Goal: Information Seeking & Learning: Understand process/instructions

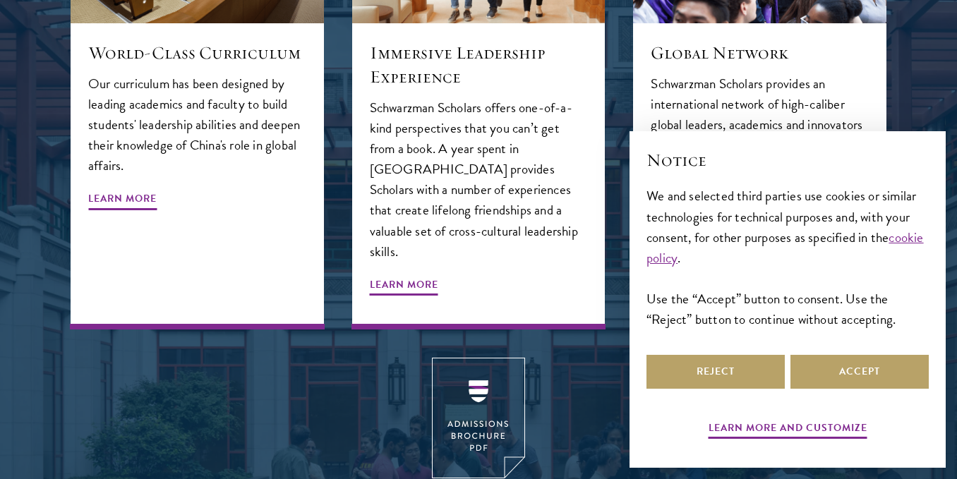
scroll to position [1682, 0]
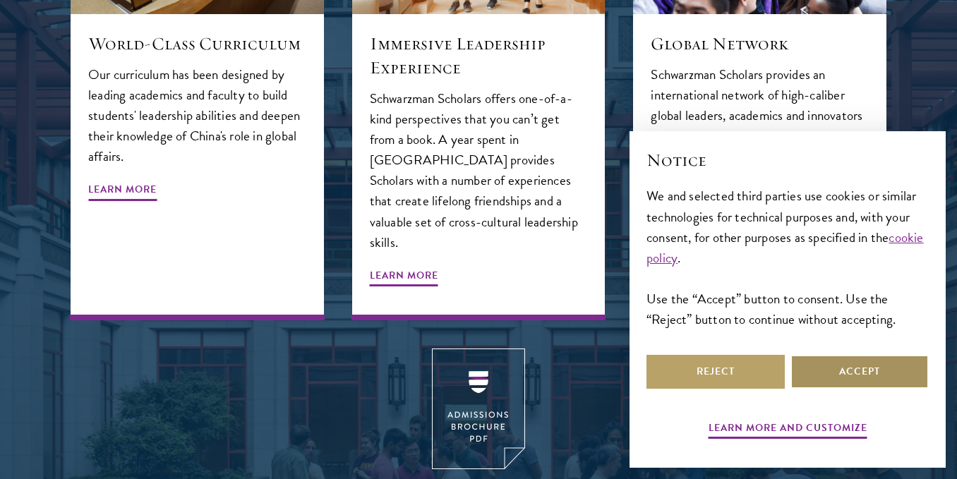
click at [829, 363] on button "Accept" at bounding box center [859, 372] width 138 height 34
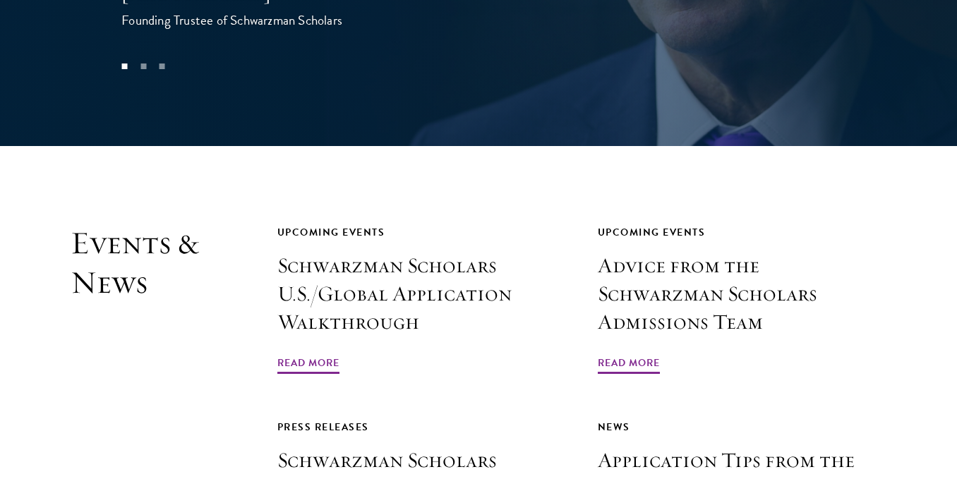
scroll to position [3164, 0]
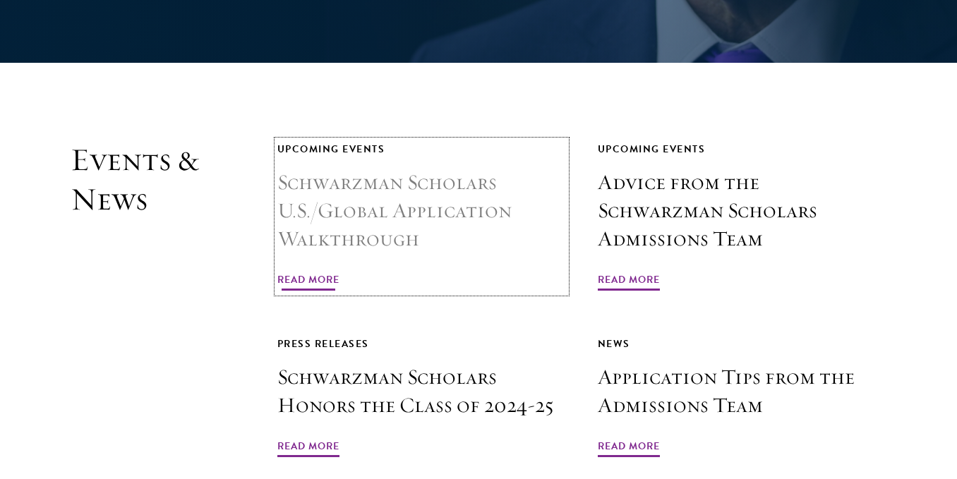
click at [286, 271] on span "Read More" at bounding box center [308, 282] width 62 height 22
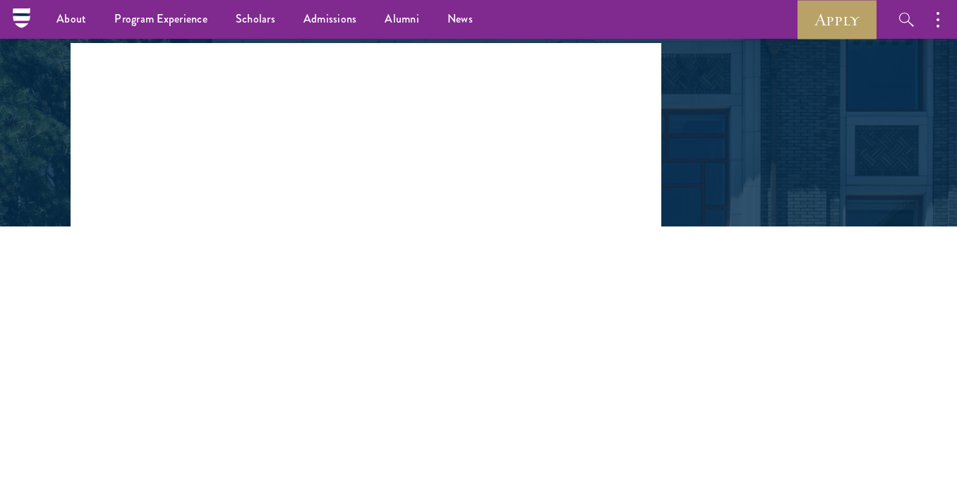
scroll to position [70, 0]
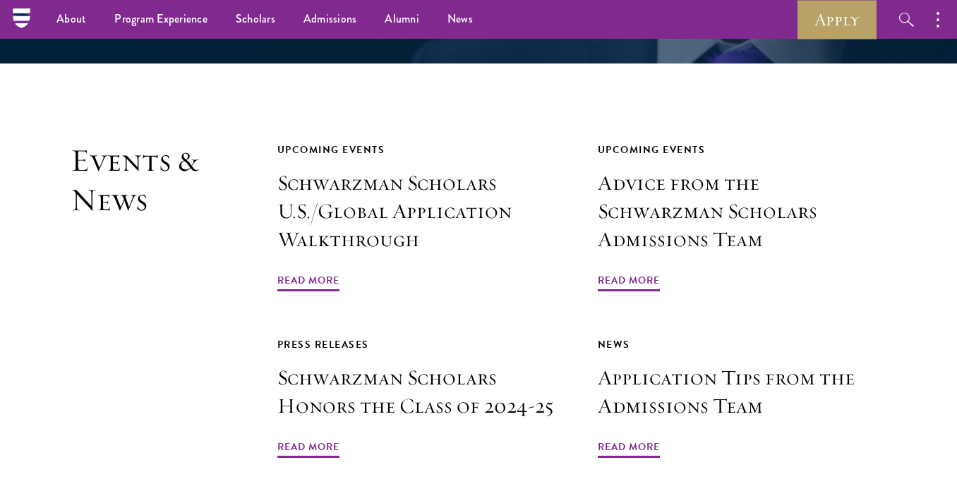
scroll to position [3164, 0]
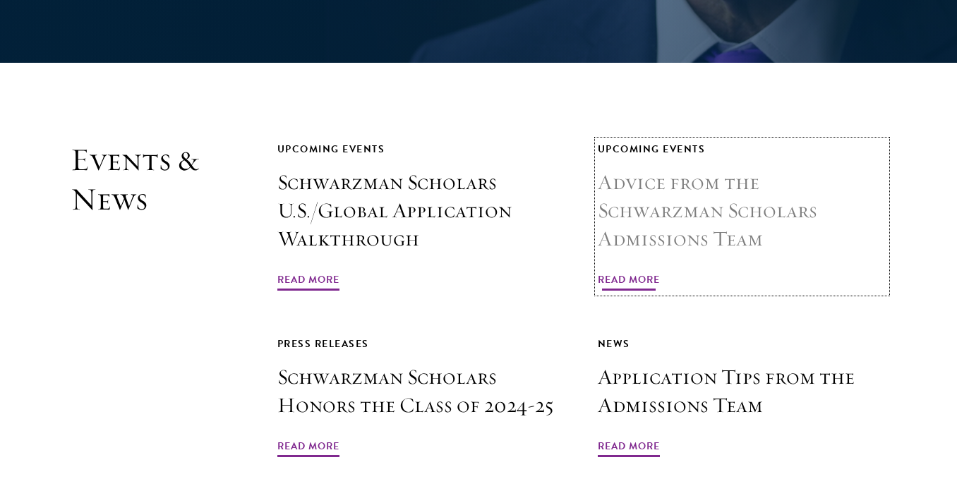
click at [641, 195] on link "Upcoming Events Advice from the Schwarzman Scholars Admissions Team Read More" at bounding box center [742, 216] width 289 height 152
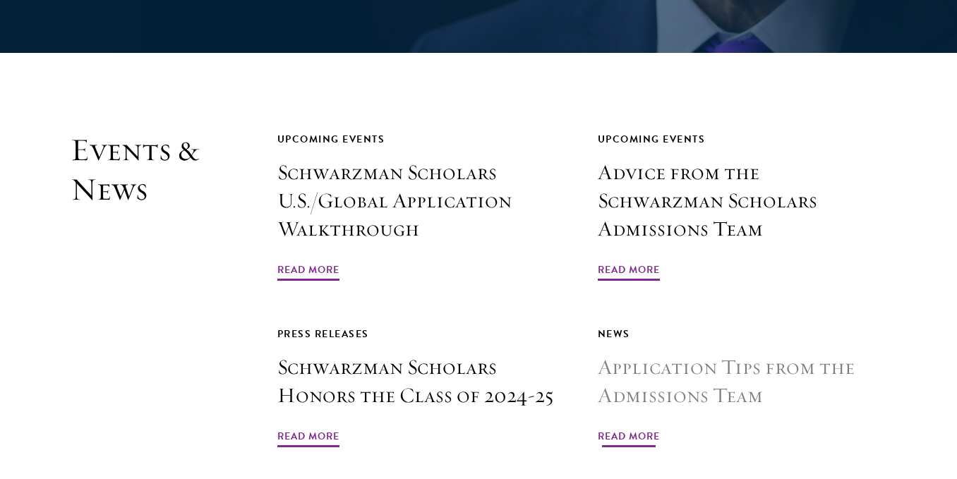
scroll to position [3234, 0]
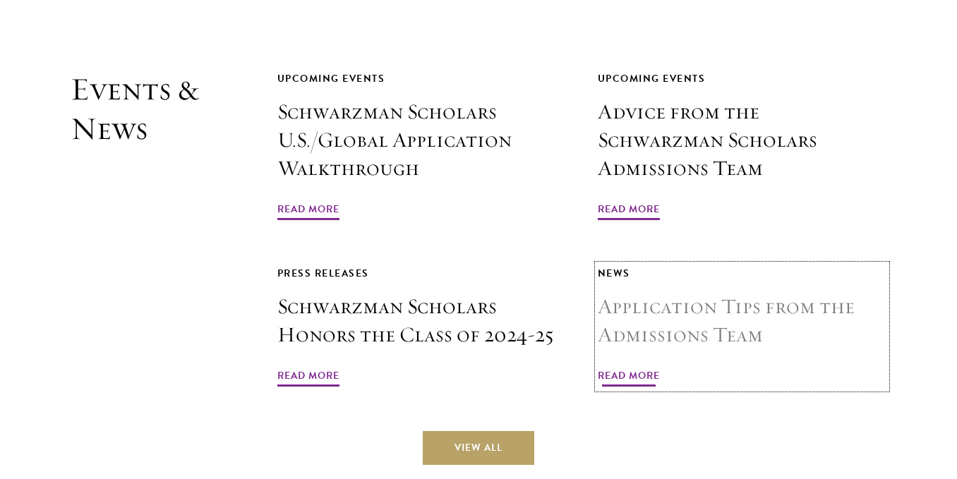
click at [635, 367] on span "Read More" at bounding box center [629, 378] width 62 height 22
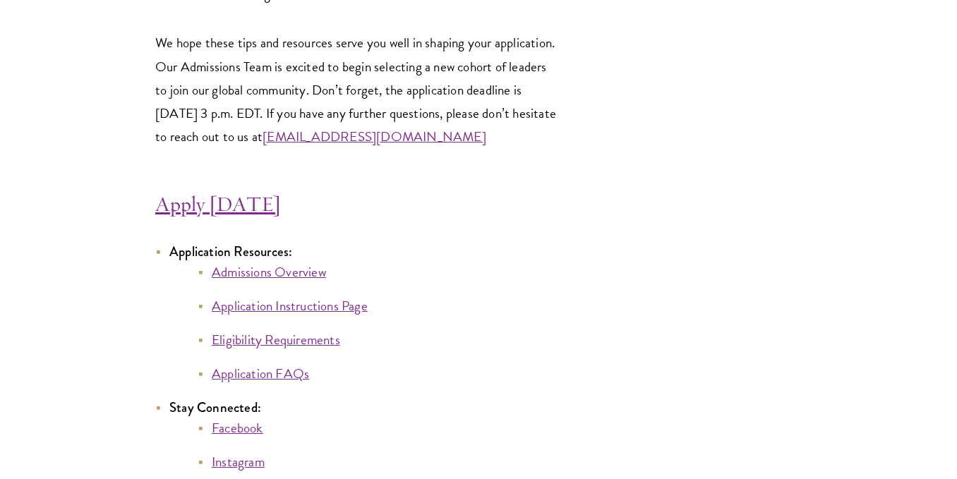
scroll to position [7600, 0]
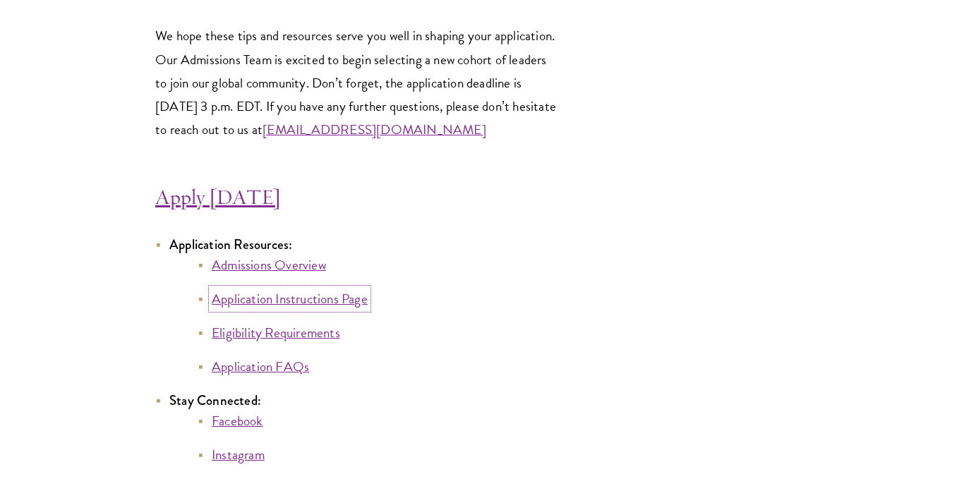
click at [274, 303] on link "Application Instructions Page" at bounding box center [290, 299] width 156 height 20
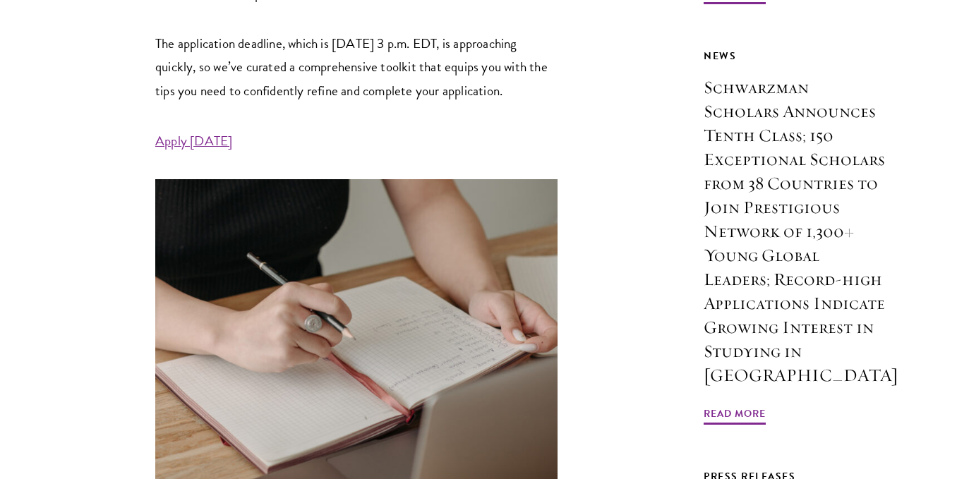
scroll to position [743, 0]
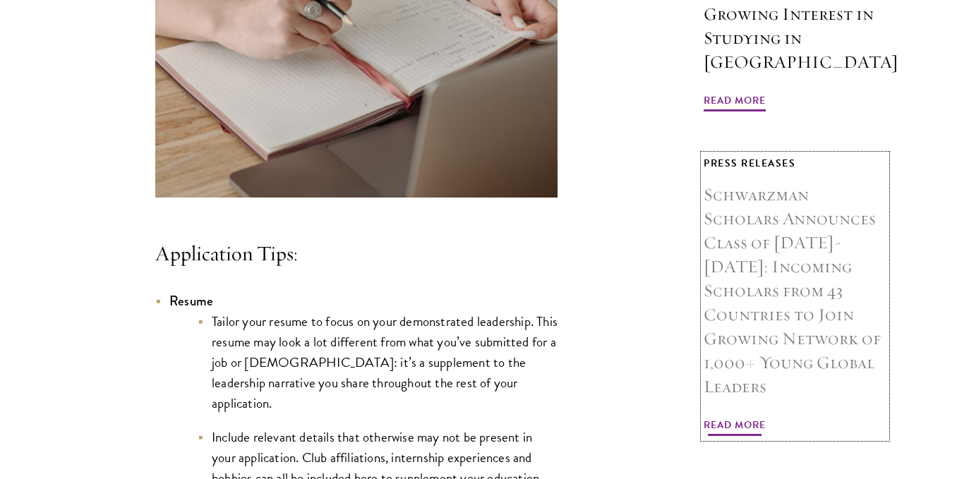
click at [863, 310] on h3 "Schwarzman Scholars Announces Class of [DATE]-[DATE]: Incoming Scholars from 43…" at bounding box center [794, 291] width 183 height 216
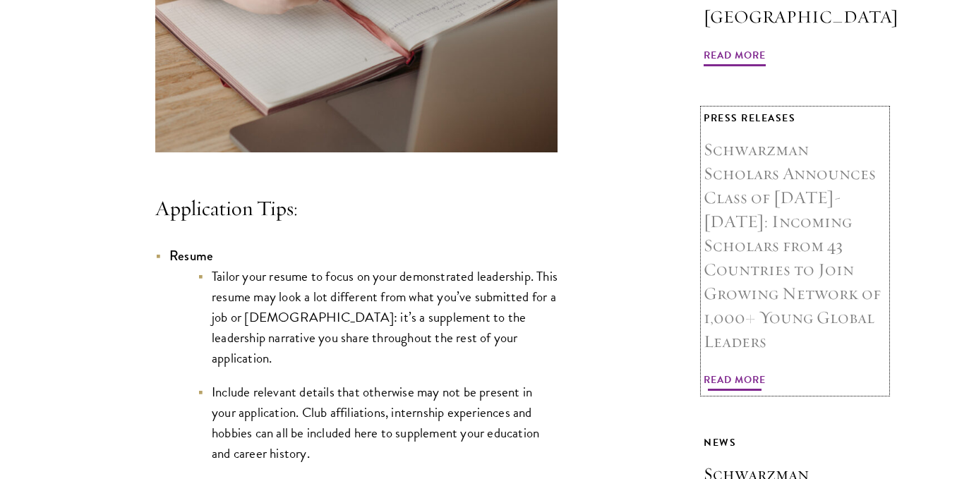
scroll to position [1101, 0]
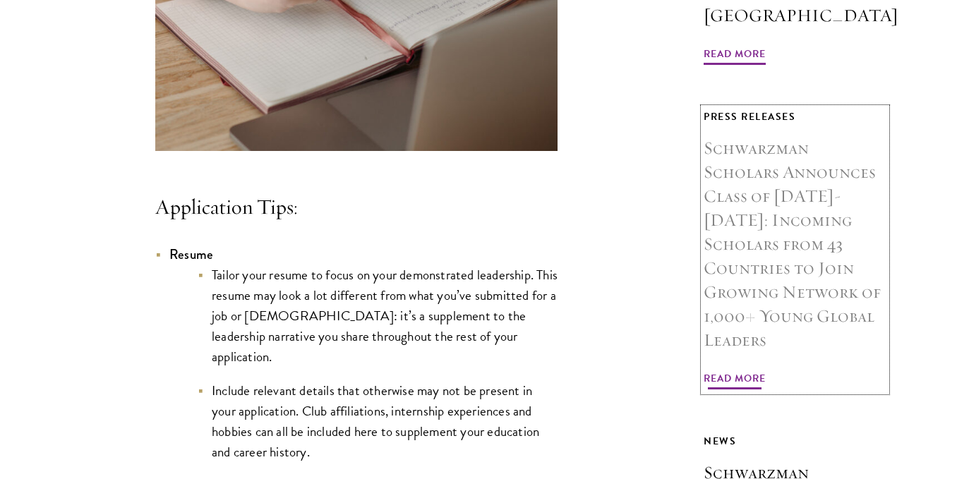
click at [726, 370] on span "Read More" at bounding box center [734, 381] width 62 height 22
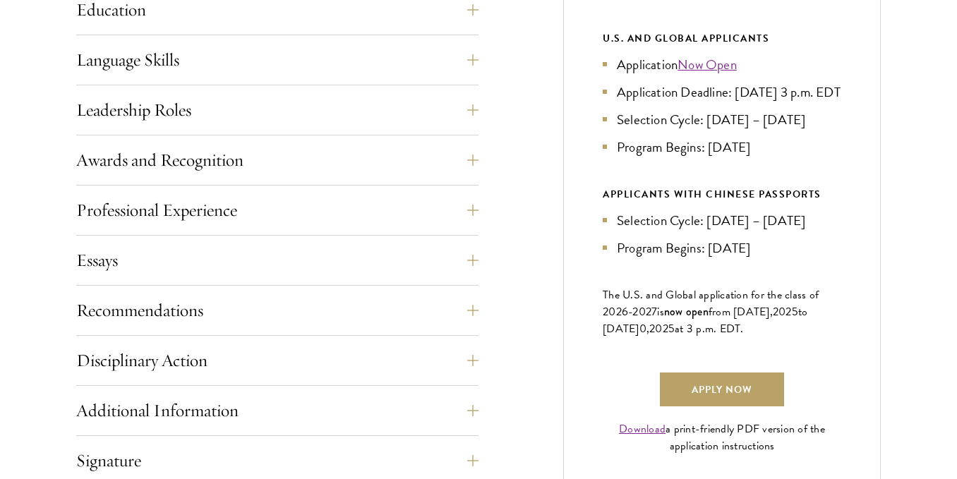
scroll to position [798, 0]
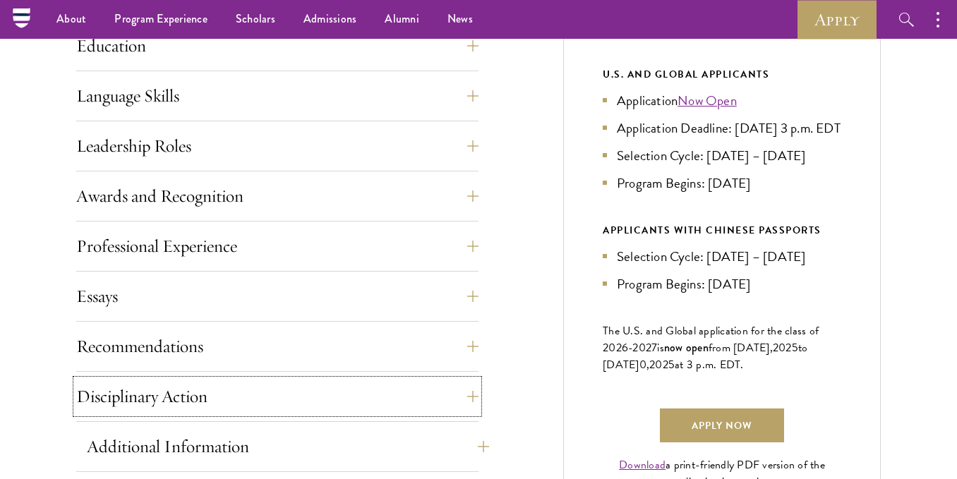
click at [379, 390] on button "Disciplinary Action" at bounding box center [277, 397] width 402 height 34
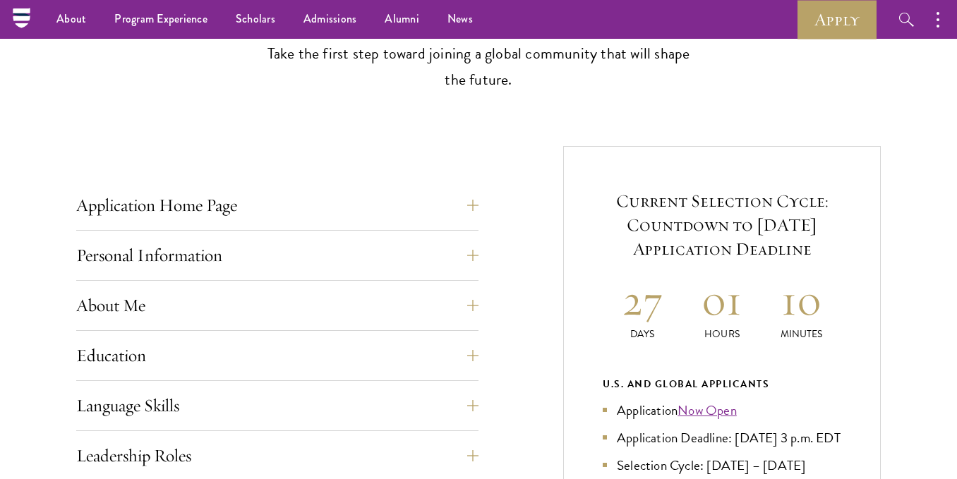
scroll to position [424, 0]
click at [342, 208] on button "Application Home Page" at bounding box center [288, 206] width 402 height 34
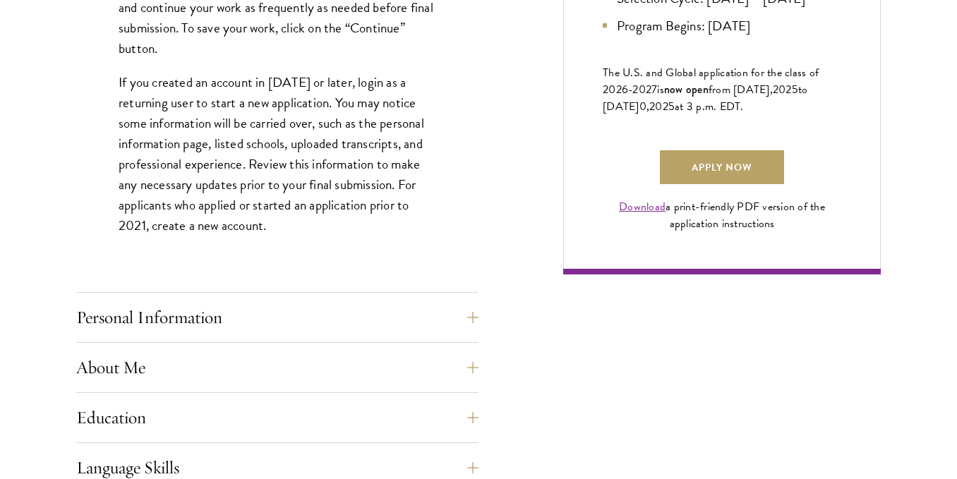
scroll to position [993, 0]
click at [289, 317] on button "Personal Information" at bounding box center [288, 317] width 402 height 34
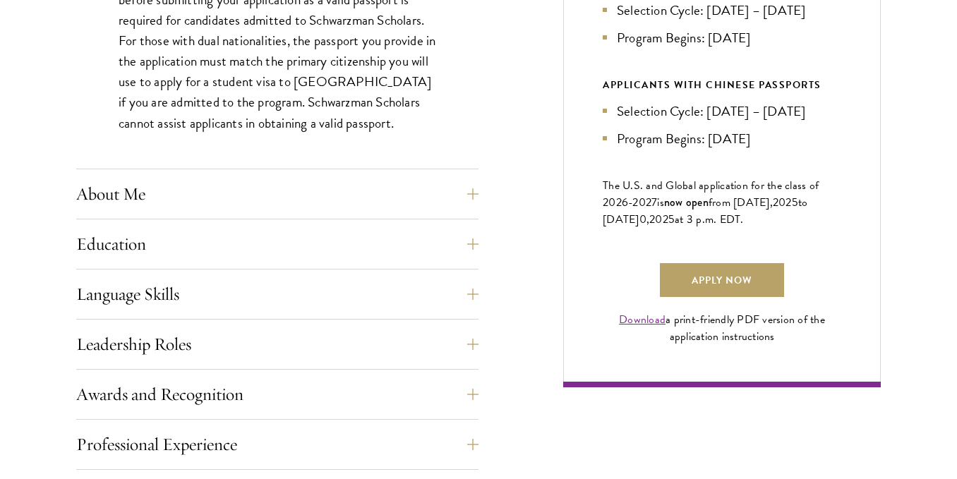
scroll to position [881, 0]
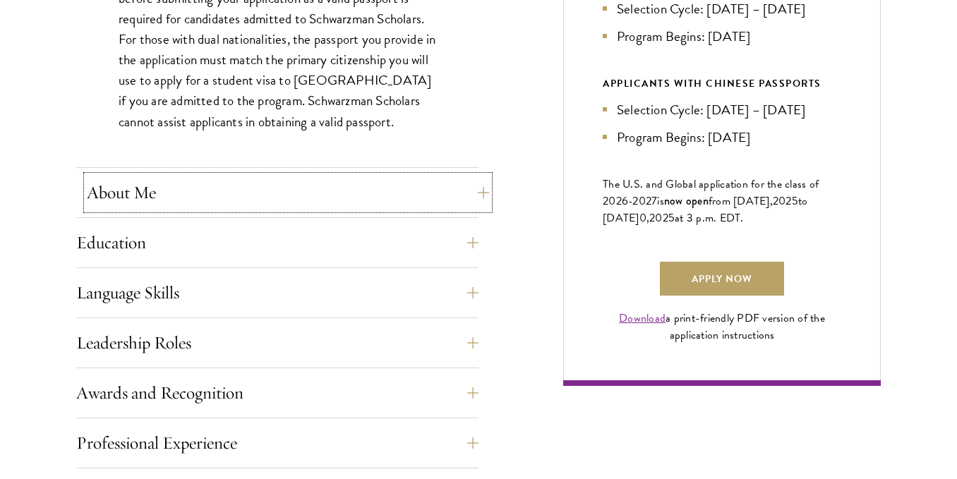
click at [296, 198] on button "About Me" at bounding box center [288, 193] width 402 height 34
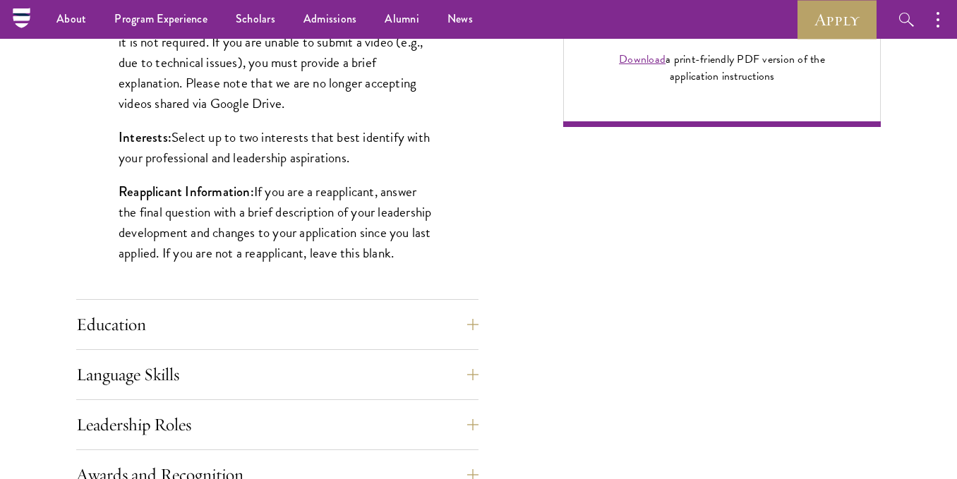
scroll to position [1139, 0]
click at [211, 325] on button "Education" at bounding box center [288, 325] width 402 height 34
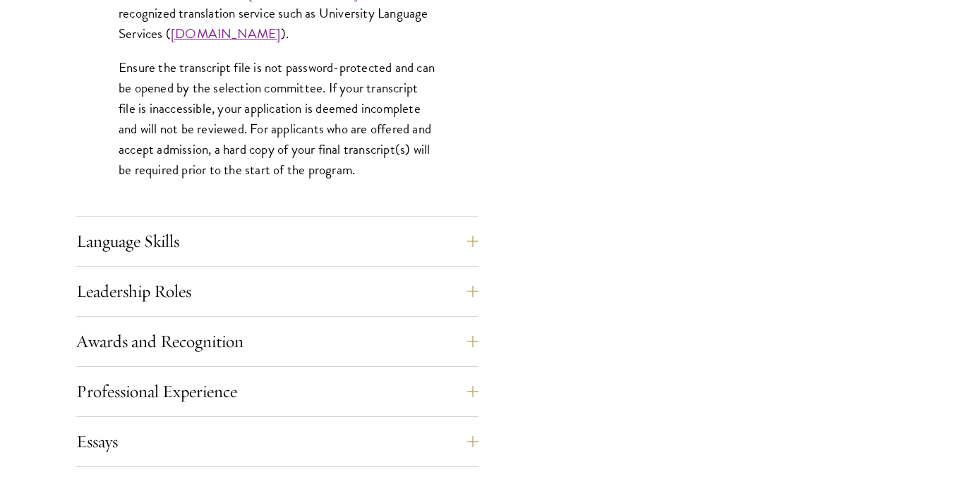
scroll to position [2252, 0]
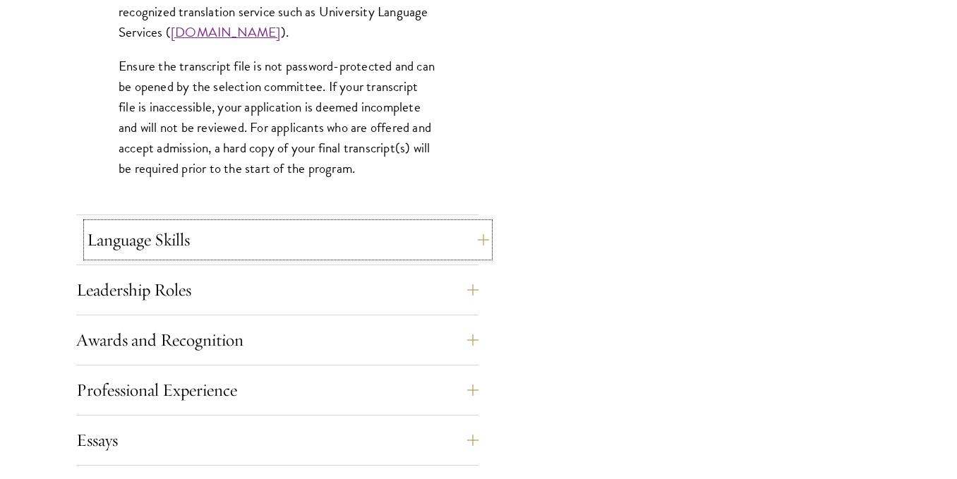
click at [224, 253] on button "Language Skills" at bounding box center [288, 240] width 402 height 34
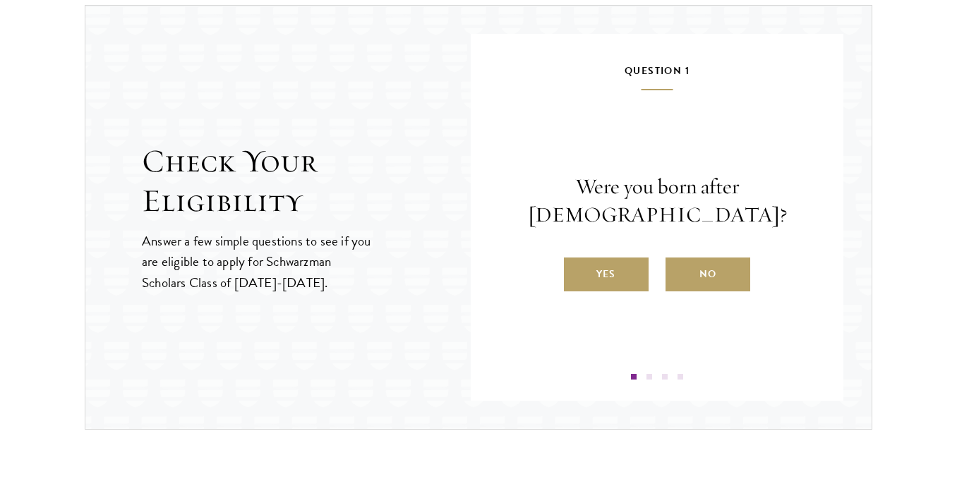
scroll to position [2304, 0]
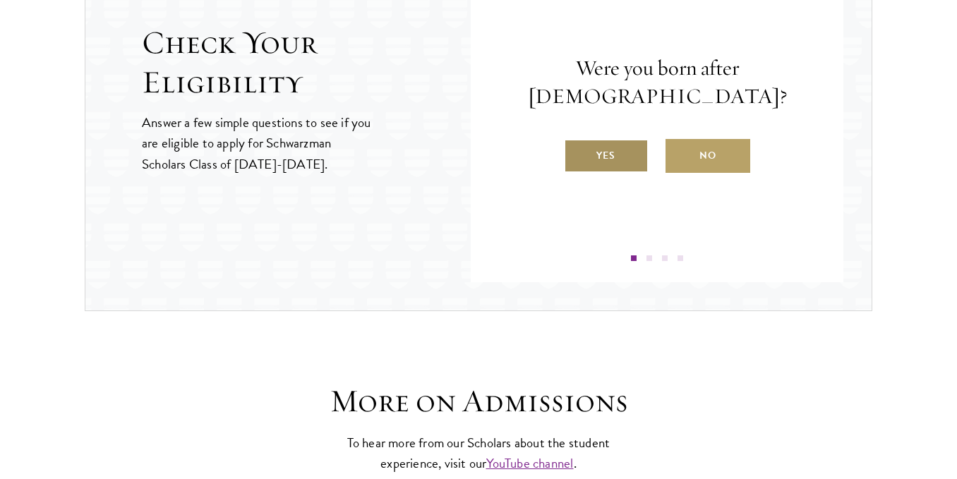
click at [634, 155] on label "Yes" at bounding box center [606, 156] width 85 height 34
click at [576, 153] on input "Yes" at bounding box center [570, 146] width 13 height 13
click at [622, 168] on label "Yes" at bounding box center [606, 156] width 85 height 34
click at [576, 153] on input "Yes" at bounding box center [570, 146] width 13 height 13
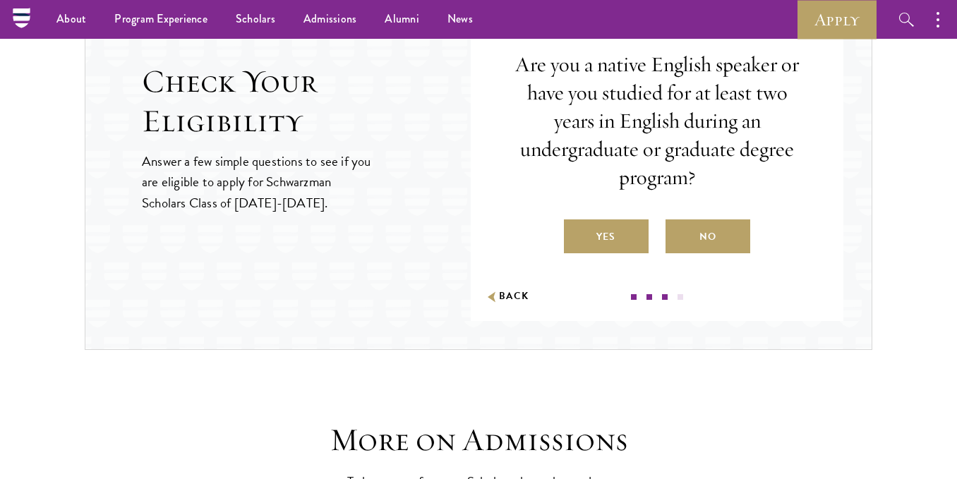
scroll to position [2264, 0]
click at [609, 229] on label "Yes" at bounding box center [606, 237] width 85 height 34
click at [576, 229] on input "Yes" at bounding box center [570, 228] width 13 height 13
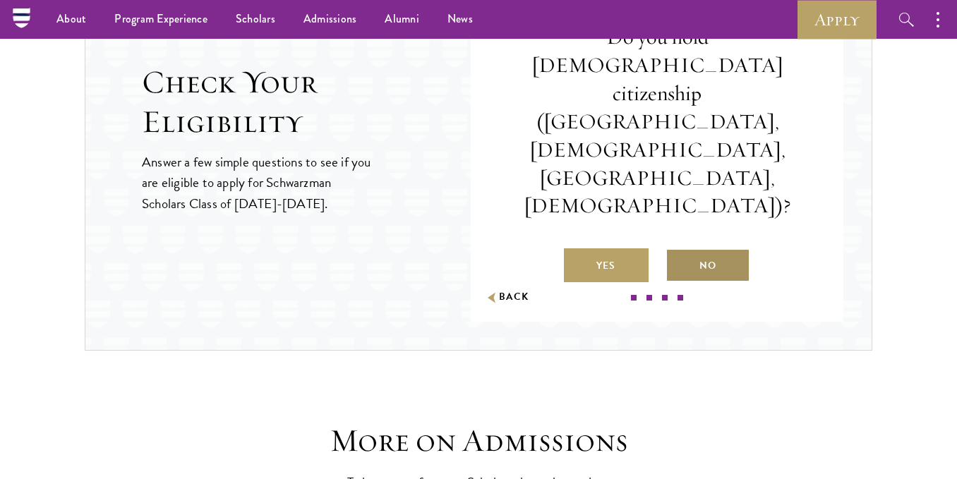
click at [708, 248] on label "No" at bounding box center [707, 265] width 85 height 34
click at [678, 250] on input "No" at bounding box center [671, 256] width 13 height 13
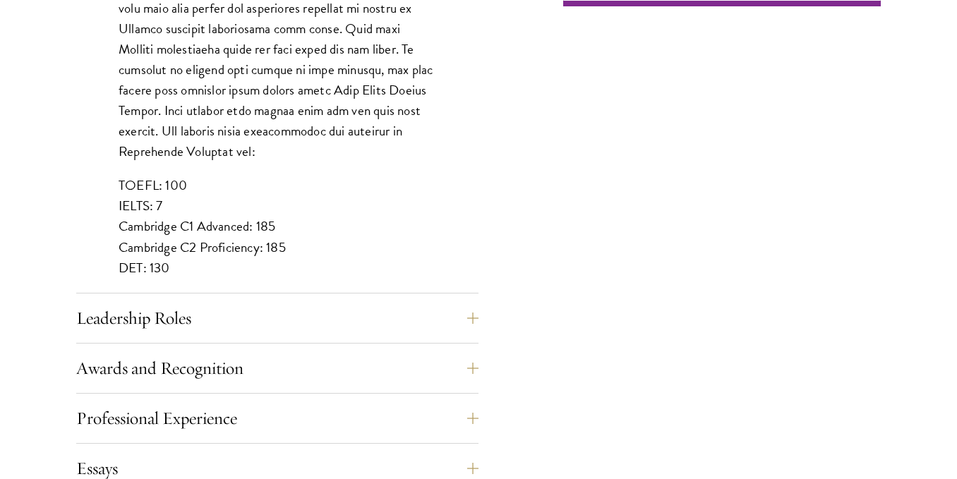
scroll to position [1276, 0]
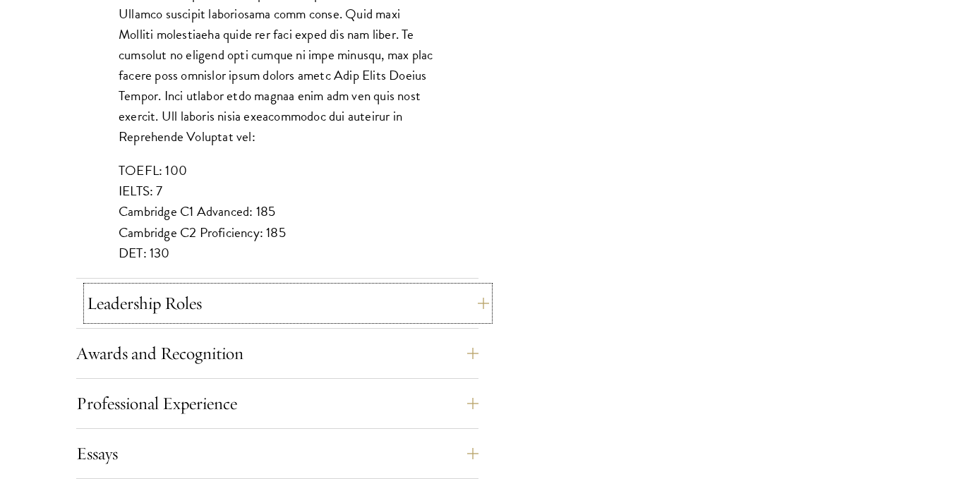
click at [256, 311] on button "Leadership Roles" at bounding box center [288, 303] width 402 height 34
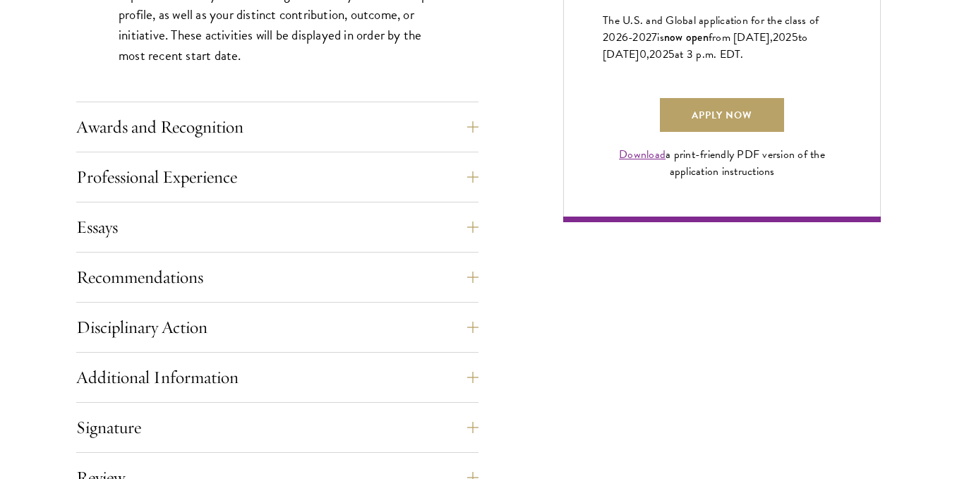
scroll to position [1046, 0]
click at [174, 137] on button "Awards and Recognition" at bounding box center [288, 126] width 402 height 34
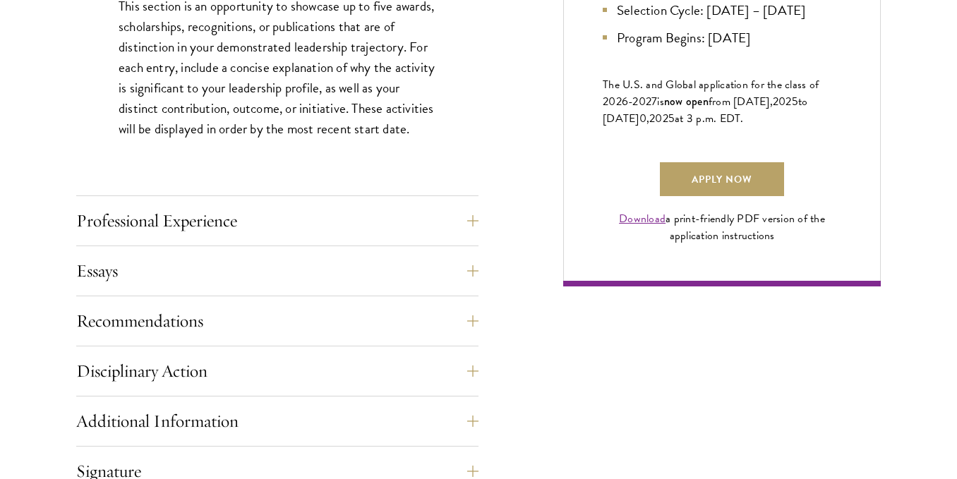
scroll to position [981, 0]
click at [186, 214] on button "Professional Experience" at bounding box center [288, 220] width 402 height 34
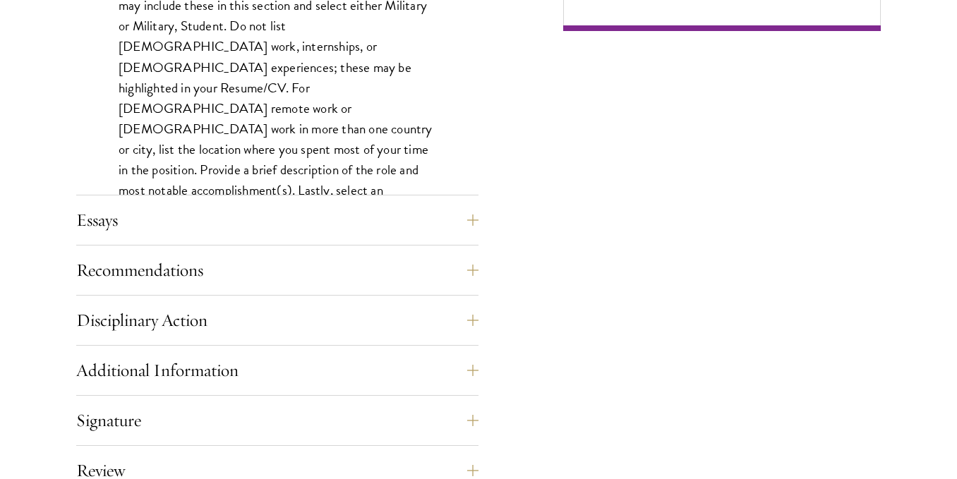
scroll to position [1237, 0]
click at [175, 238] on div "Essays Each applicant is required to provide two essays and two short answer re…" at bounding box center [277, 223] width 402 height 42
click at [177, 229] on button "Essays" at bounding box center [288, 219] width 402 height 34
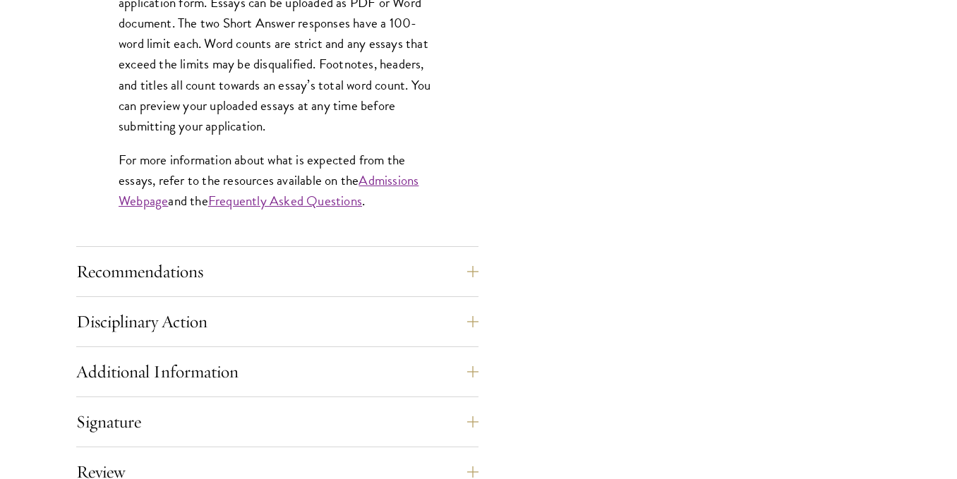
scroll to position [1269, 0]
click at [187, 267] on button "Recommendations" at bounding box center [288, 271] width 402 height 34
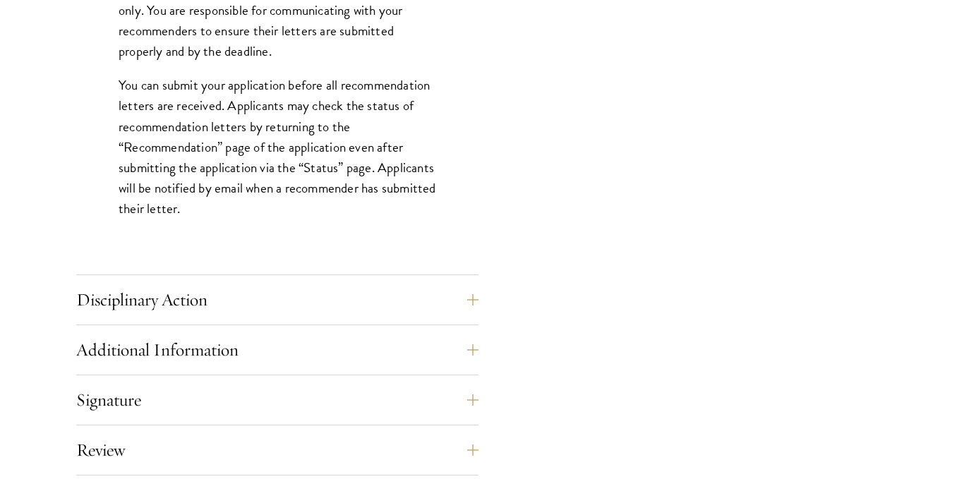
scroll to position [1994, 0]
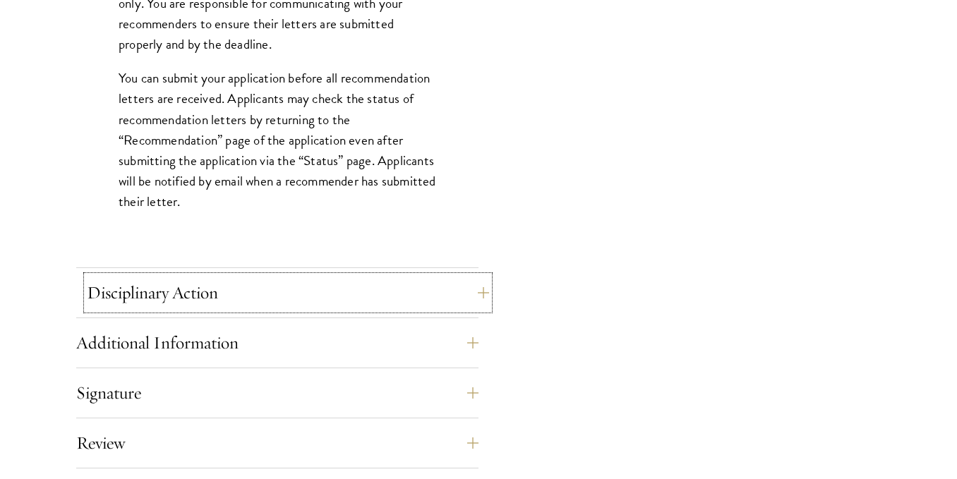
click at [240, 294] on button "Disciplinary Action" at bounding box center [288, 293] width 402 height 34
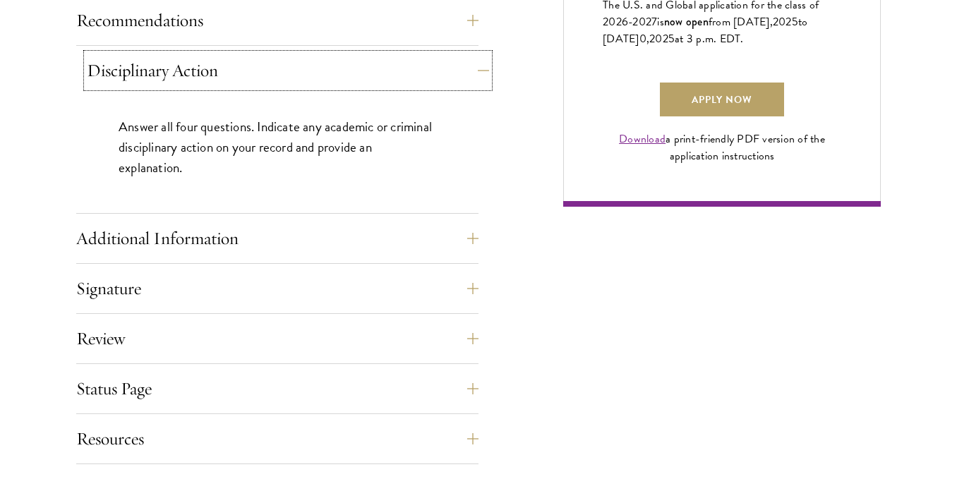
scroll to position [1061, 0]
click at [250, 240] on button "Additional Information" at bounding box center [288, 238] width 402 height 34
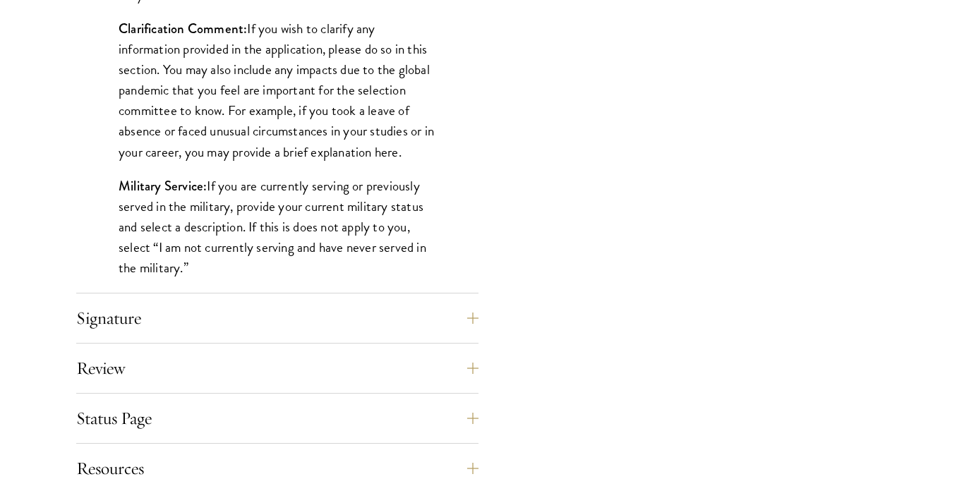
scroll to position [1397, 0]
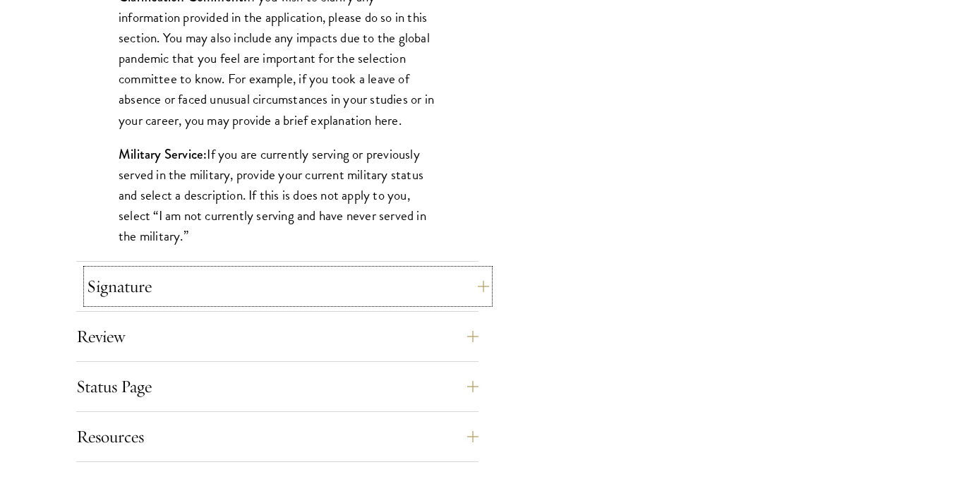
click at [291, 295] on button "Signature" at bounding box center [288, 287] width 402 height 34
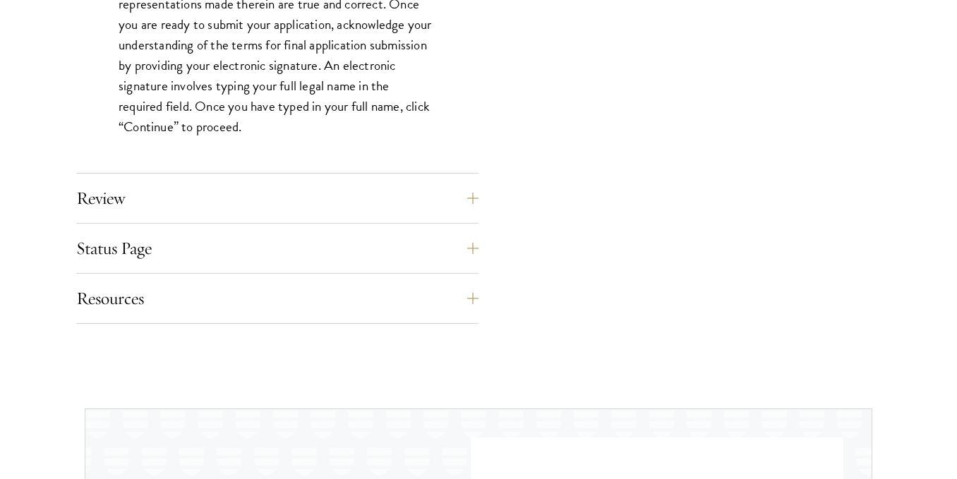
scroll to position [1395, 0]
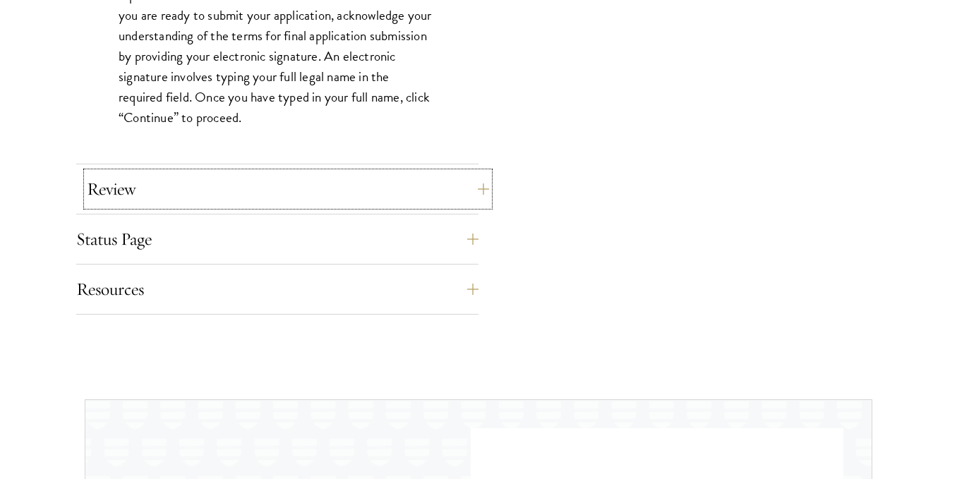
click at [260, 174] on button "Review" at bounding box center [288, 189] width 402 height 34
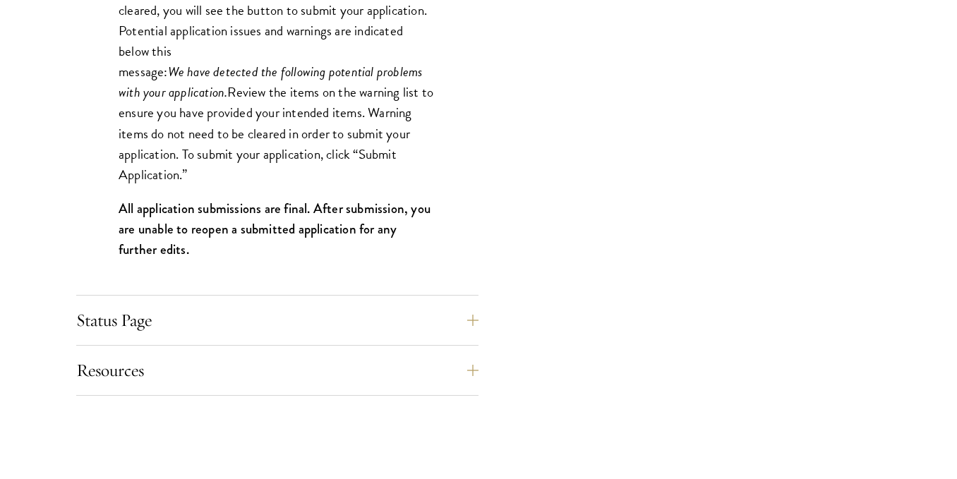
scroll to position [1471, 0]
click at [193, 325] on button "Status Page" at bounding box center [288, 320] width 402 height 34
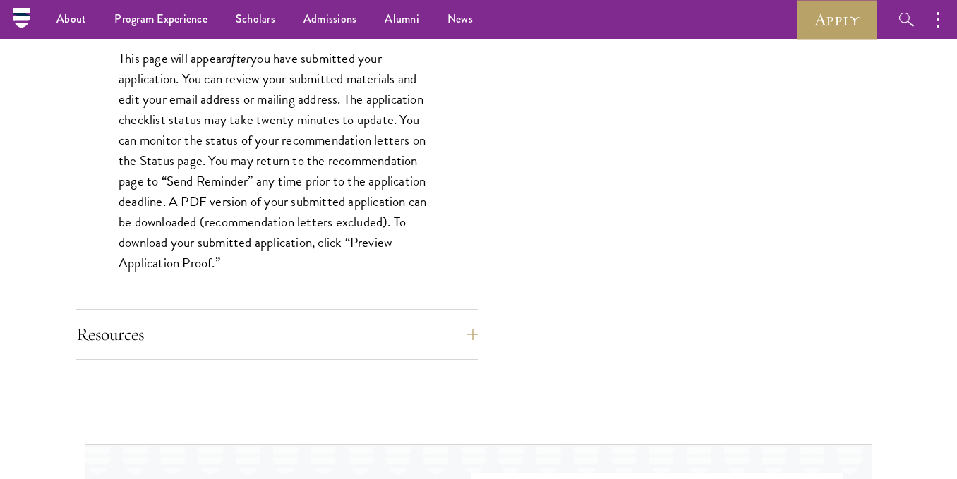
scroll to position [1328, 0]
click at [193, 325] on button "Resources" at bounding box center [277, 335] width 402 height 34
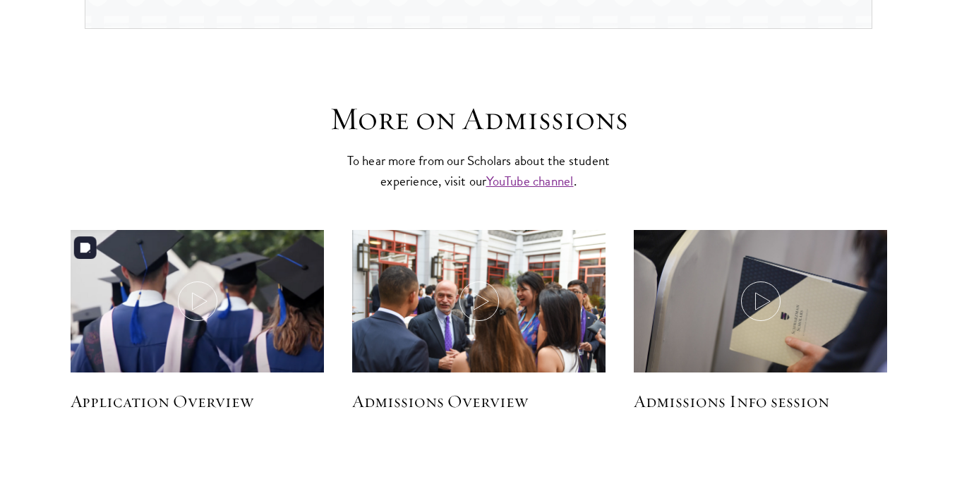
scroll to position [2104, 0]
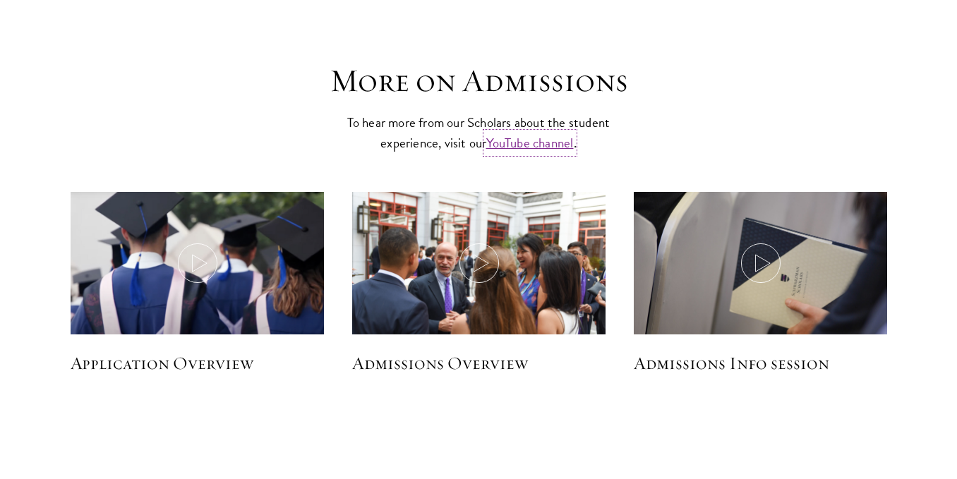
click at [516, 139] on link "YouTube channel" at bounding box center [529, 143] width 87 height 20
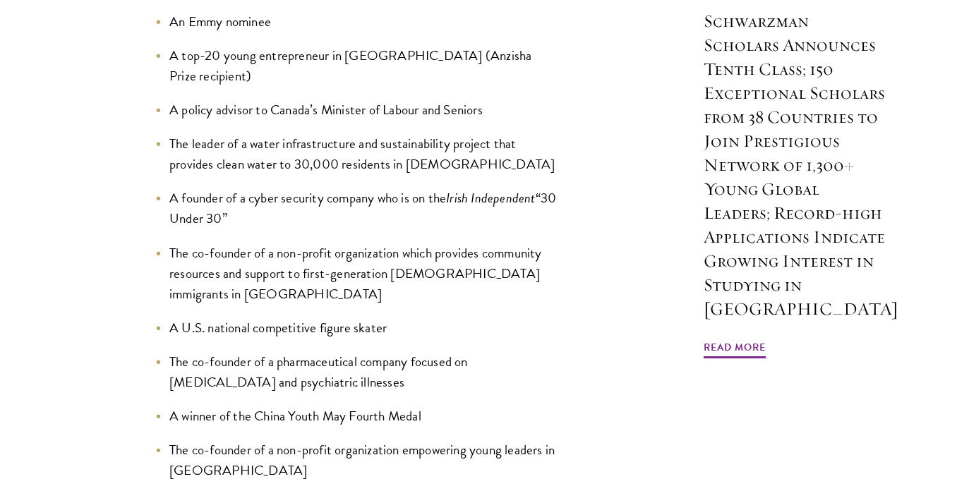
scroll to position [1306, 0]
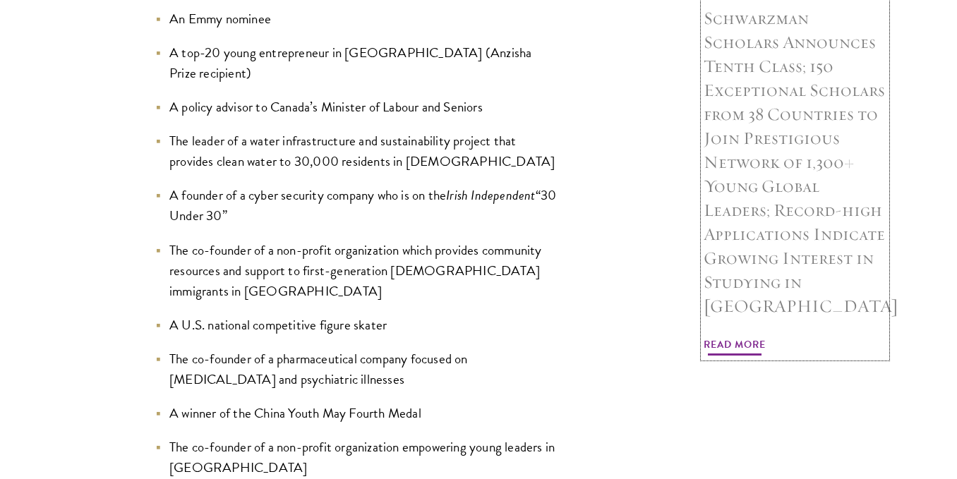
click at [737, 336] on span "Read More" at bounding box center [734, 347] width 62 height 22
